Goal: Transaction & Acquisition: Purchase product/service

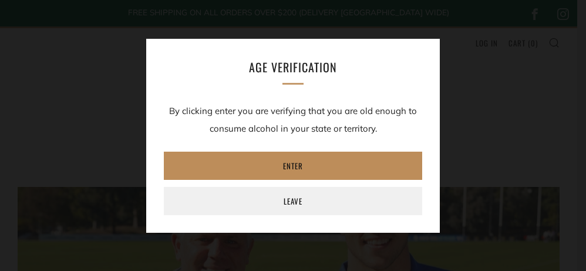
click at [315, 167] on link "Enter" at bounding box center [293, 166] width 258 height 28
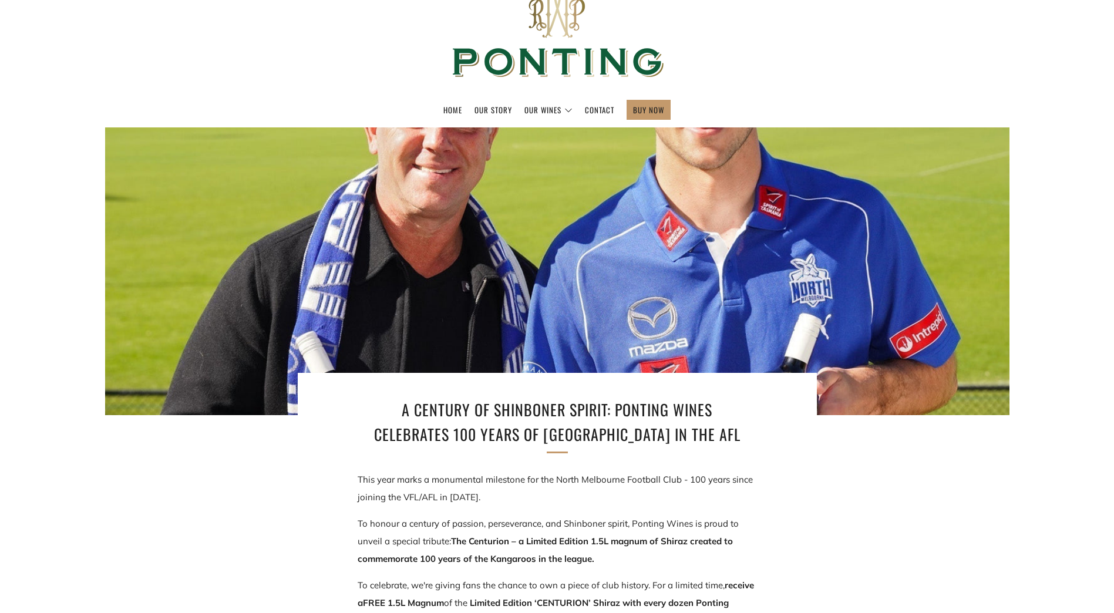
scroll to position [59, 0]
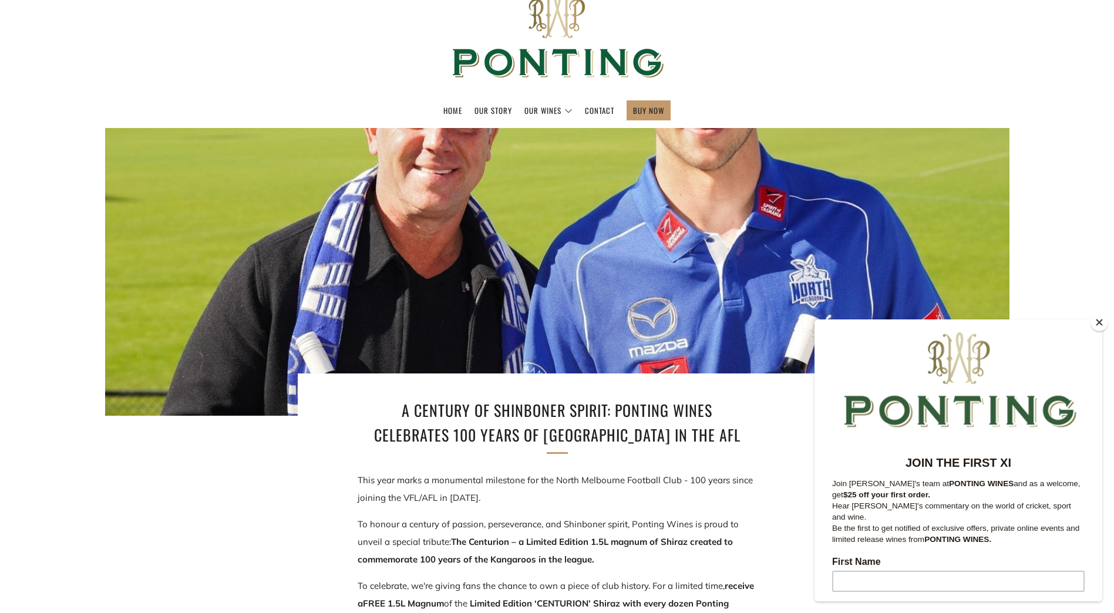
click at [577, 270] on button "Close" at bounding box center [1100, 323] width 18 height 18
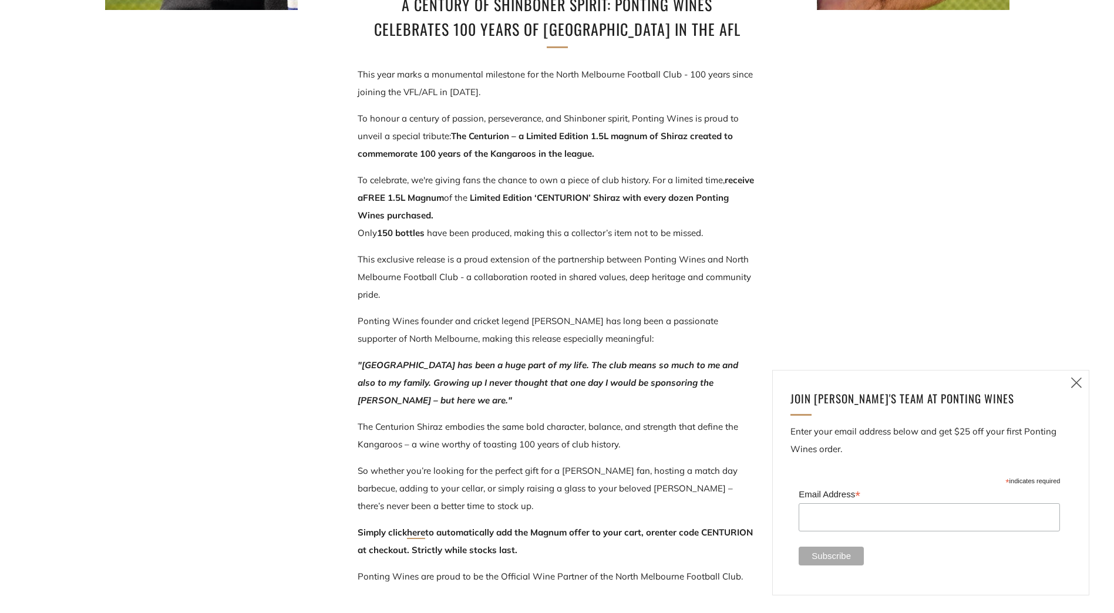
scroll to position [470, 0]
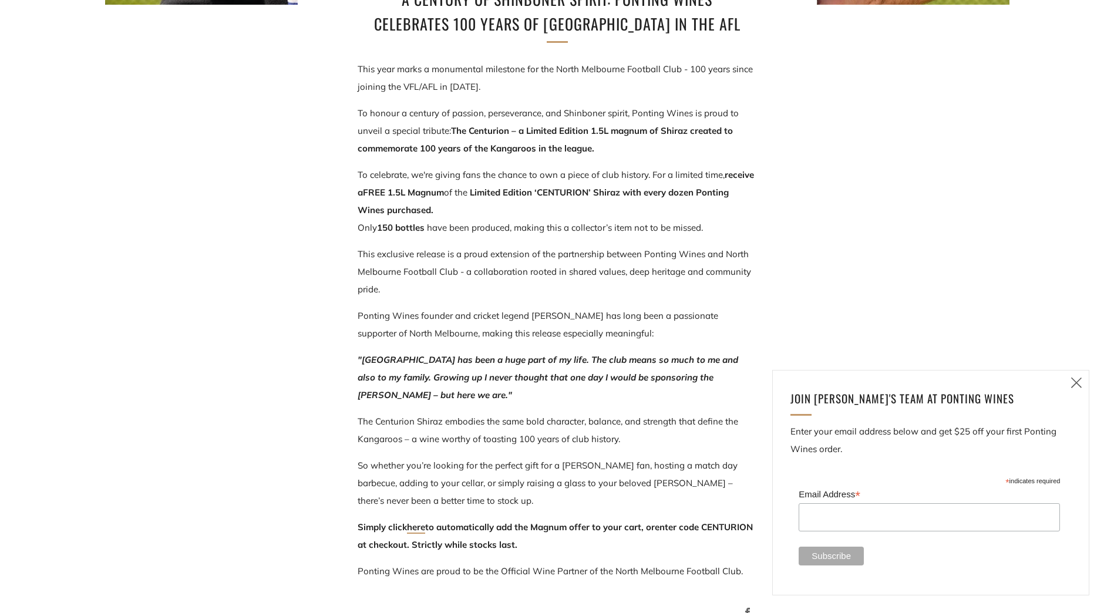
click at [577, 270] on icon at bounding box center [1077, 382] width 14 height 15
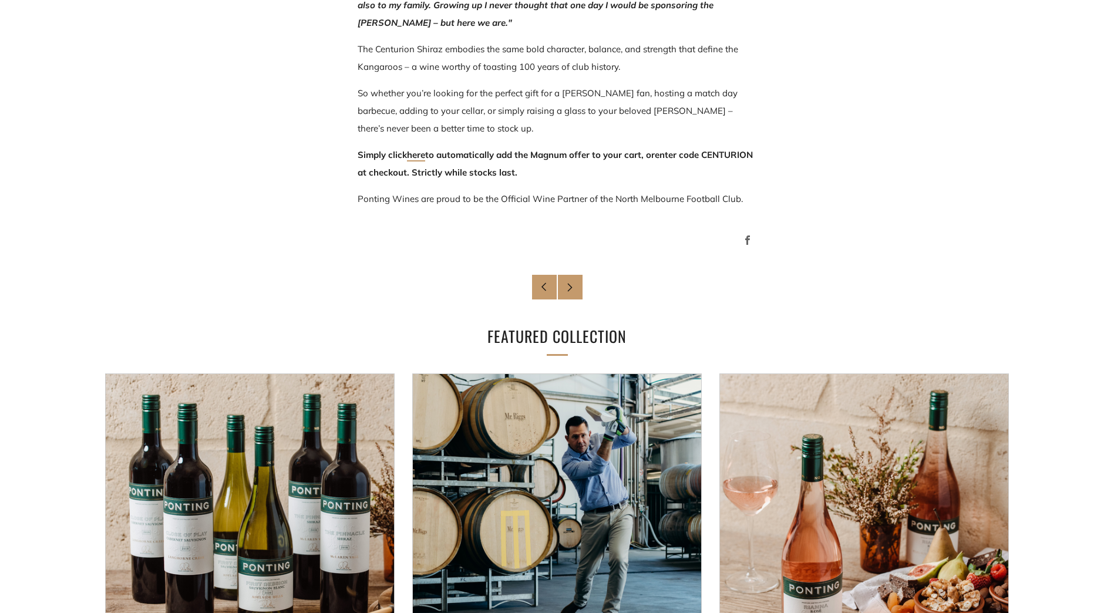
scroll to position [1015, 0]
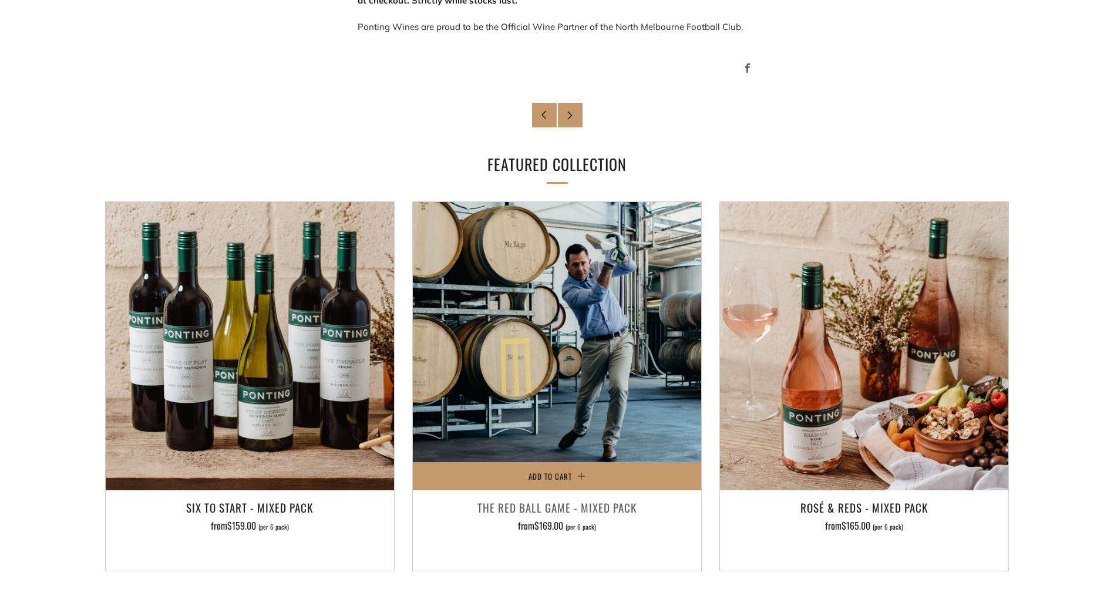
click at [577, 270] on h3 "The Red Ball Game - Mixed Pack" at bounding box center [557, 508] width 277 height 20
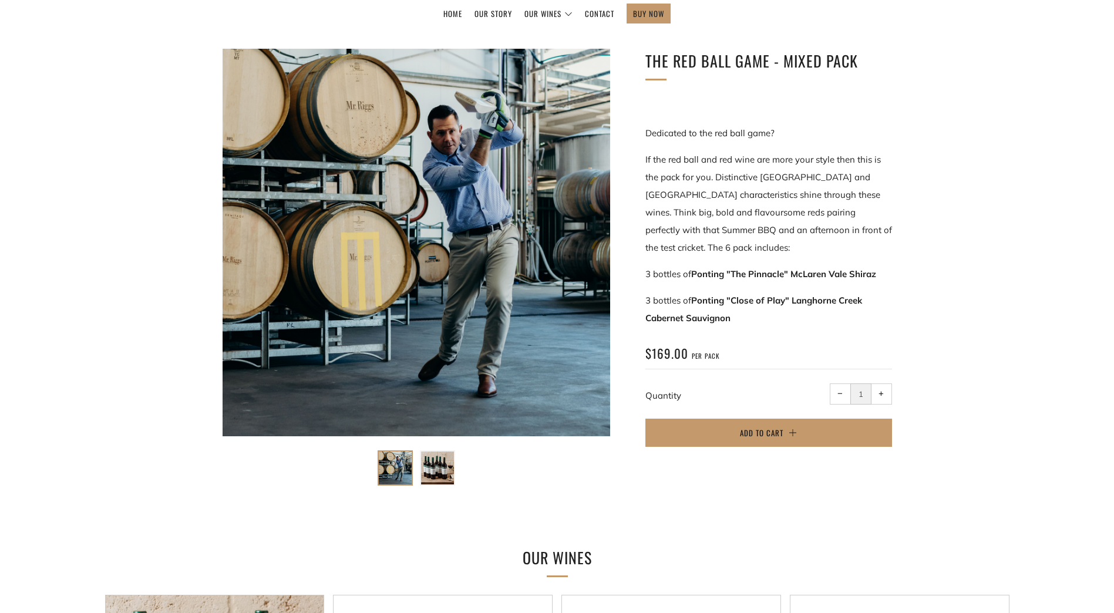
scroll to position [176, 0]
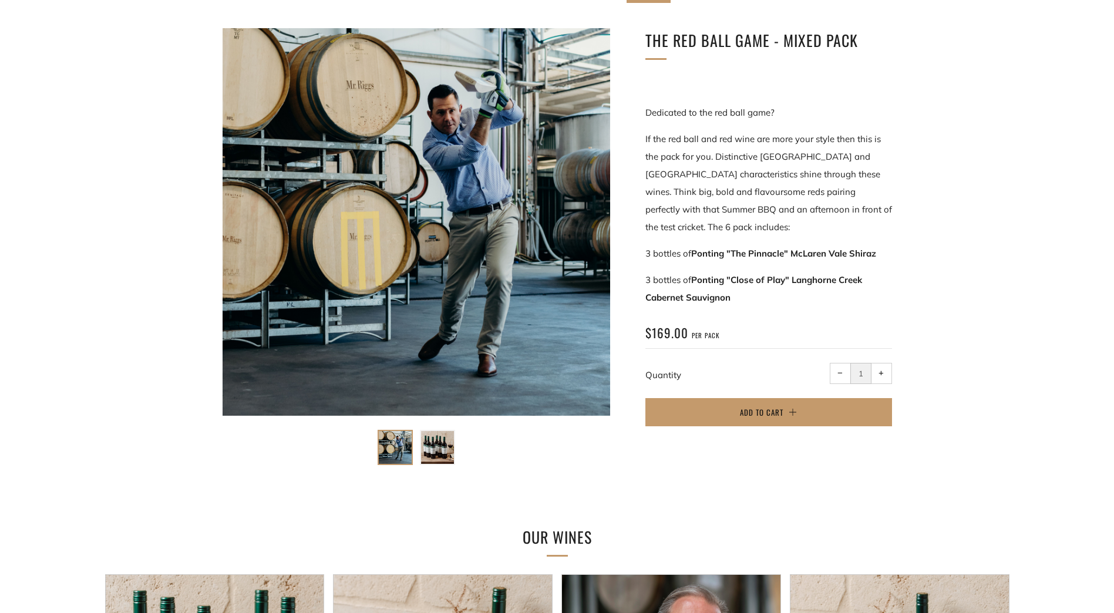
click at [434, 455] on img at bounding box center [437, 447] width 33 height 33
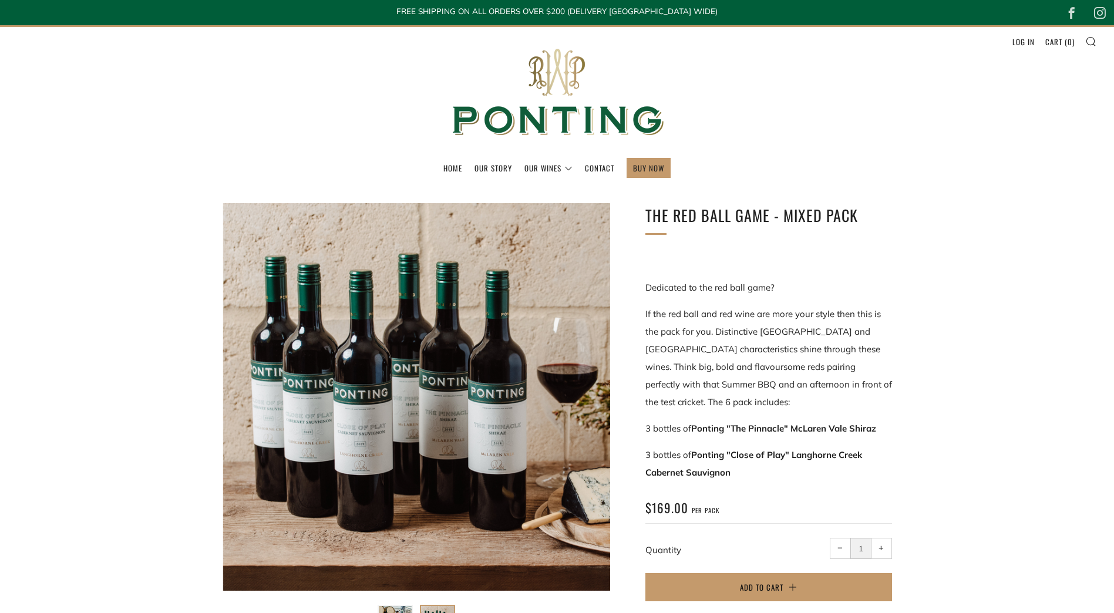
scroll to position [0, 0]
